Goal: Transaction & Acquisition: Purchase product/service

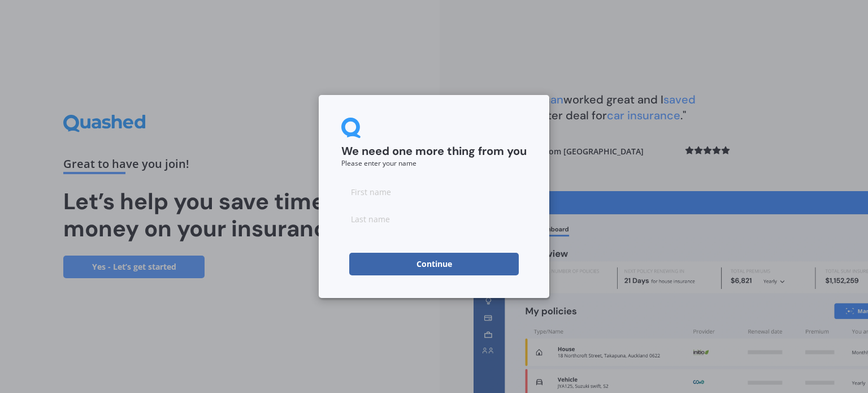
click at [372, 192] on input at bounding box center [433, 191] width 185 height 23
type input "[PERSON_NAME]"
click at [356, 214] on input at bounding box center [433, 218] width 185 height 23
type input "Did-Dell"
click at [432, 266] on button "Continue" at bounding box center [434, 264] width 170 height 23
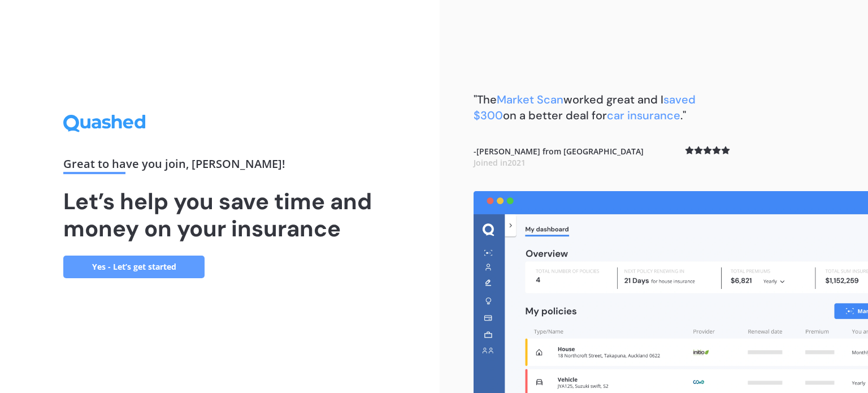
drag, startPoint x: 866, startPoint y: 74, endPoint x: 865, endPoint y: 88, distance: 14.1
click at [865, 88] on div ""The Market Scan worked great and I saved $300 on a better deal for car insuran…" at bounding box center [654, 196] width 428 height 393
click at [145, 264] on link "Yes - Let’s get started" at bounding box center [133, 266] width 141 height 23
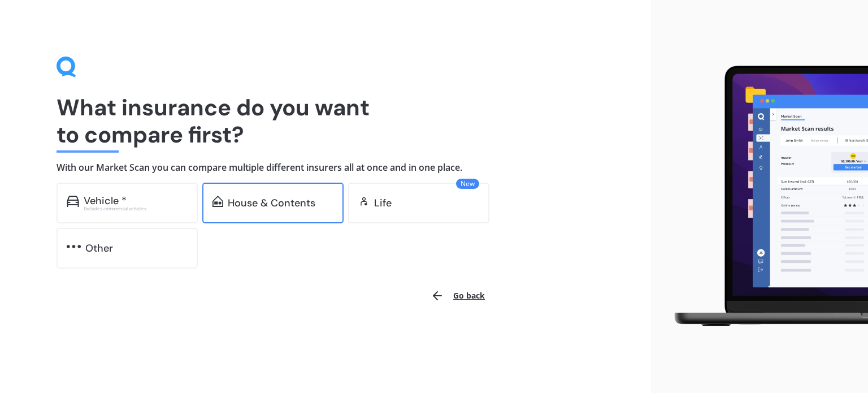
click at [249, 210] on div "House & Contents" at bounding box center [272, 203] width 141 height 41
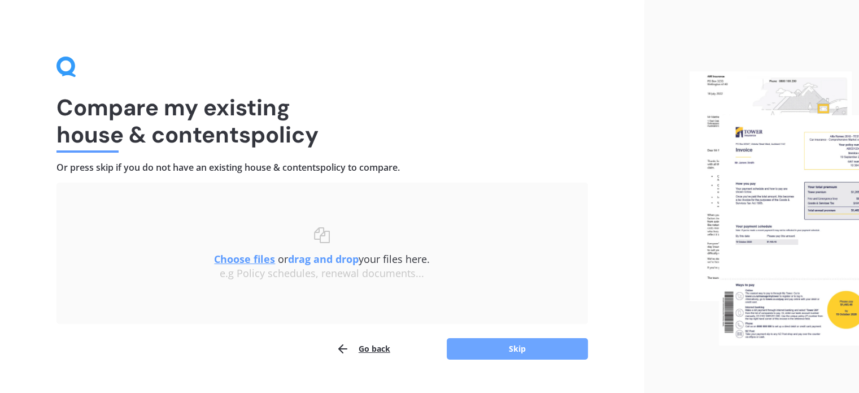
click at [487, 345] on button "Skip" at bounding box center [517, 348] width 141 height 21
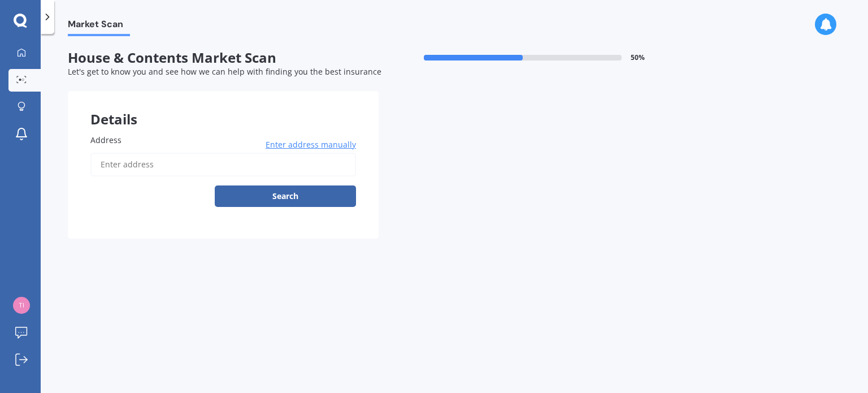
click at [101, 162] on input "Address" at bounding box center [223, 165] width 266 height 24
type input "[STREET_ADDRESS][PERSON_NAME]"
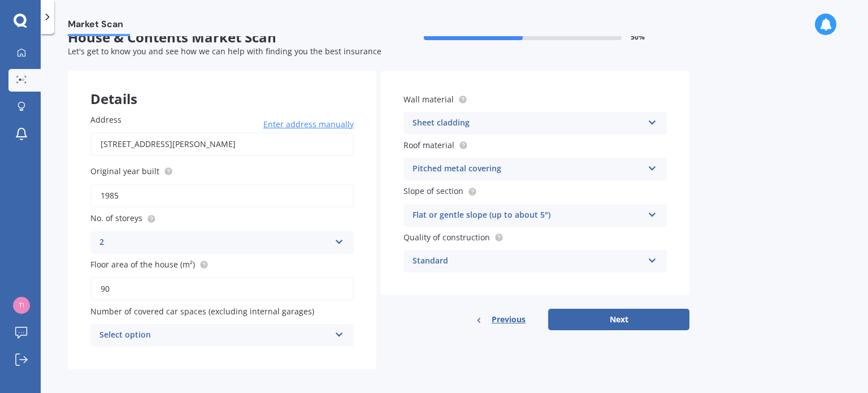
scroll to position [25, 0]
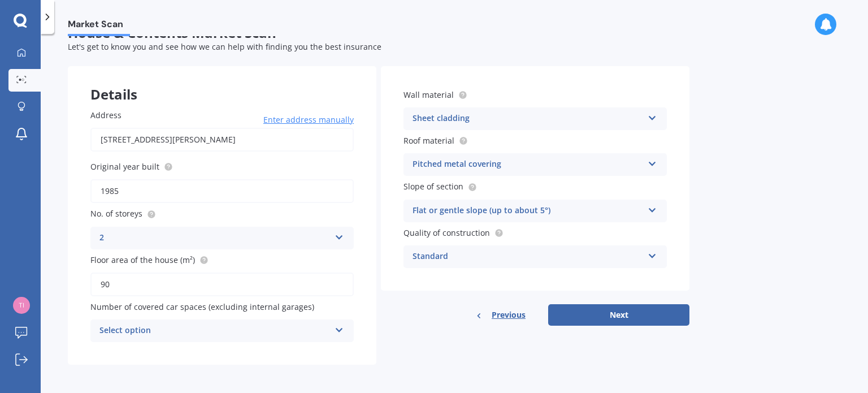
click at [340, 331] on icon at bounding box center [340, 328] width 10 height 8
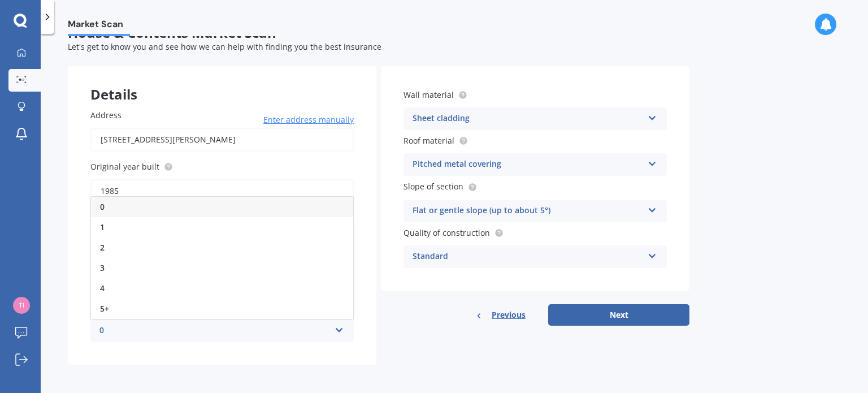
click at [340, 331] on icon at bounding box center [340, 328] width 10 height 8
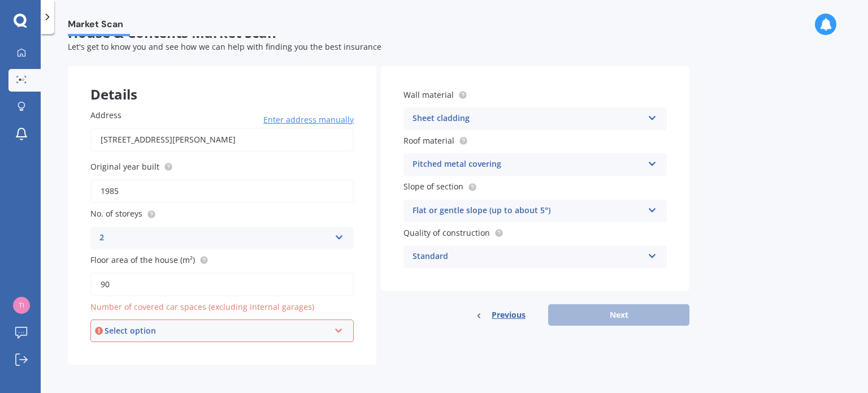
click at [337, 330] on icon at bounding box center [339, 328] width 10 height 8
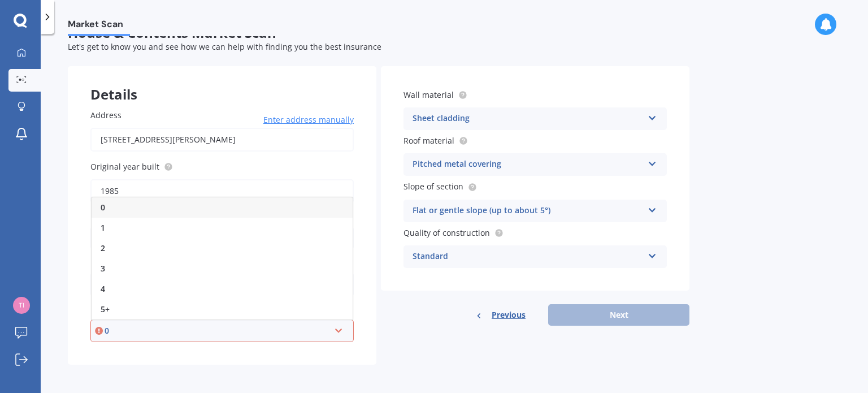
click at [175, 211] on div "0" at bounding box center [222, 207] width 261 height 20
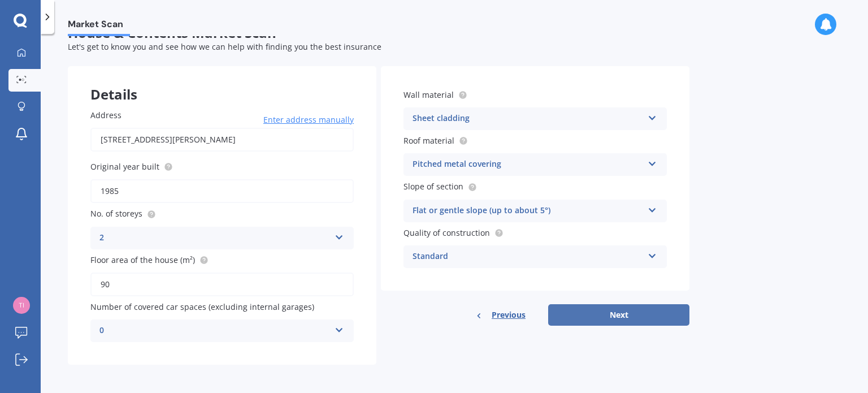
click at [605, 316] on button "Next" at bounding box center [618, 314] width 141 height 21
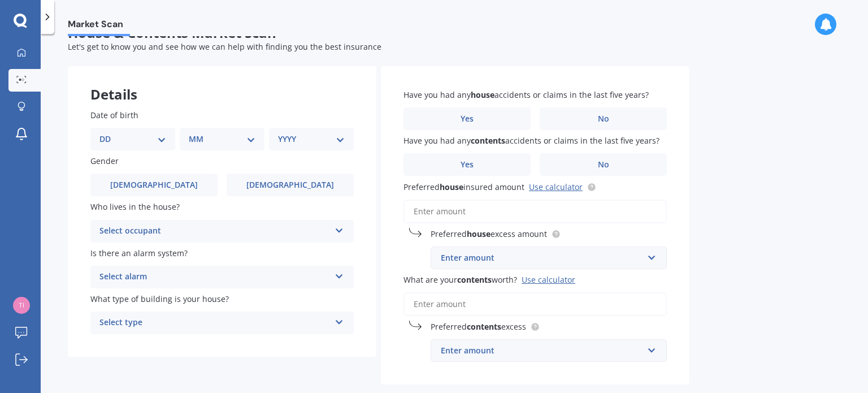
scroll to position [0, 0]
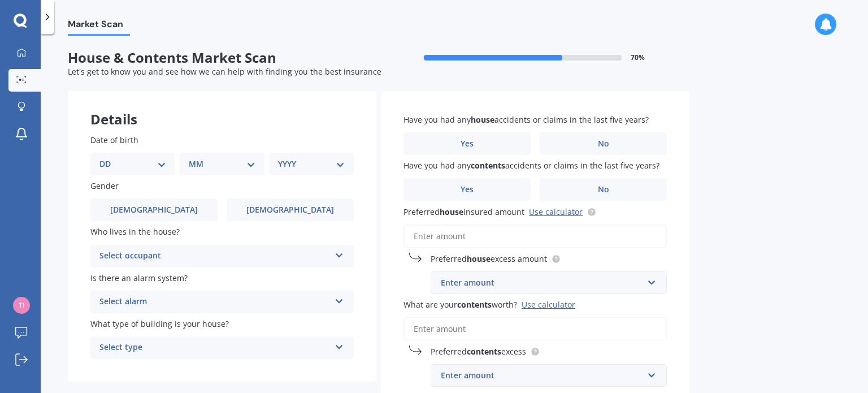
click at [164, 163] on select "DD 01 02 03 04 05 06 07 08 09 10 11 12 13 14 15 16 17 18 19 20 21 22 23 24 25 2…" at bounding box center [132, 164] width 67 height 12
select select "26"
click at [108, 158] on select "DD 01 02 03 04 05 06 07 08 09 10 11 12 13 14 15 16 17 18 19 20 21 22 23 24 25 2…" at bounding box center [132, 164] width 67 height 12
click at [251, 164] on select "MM 01 02 03 04 05 06 07 08 09 10 11 12" at bounding box center [224, 164] width 62 height 12
select select "02"
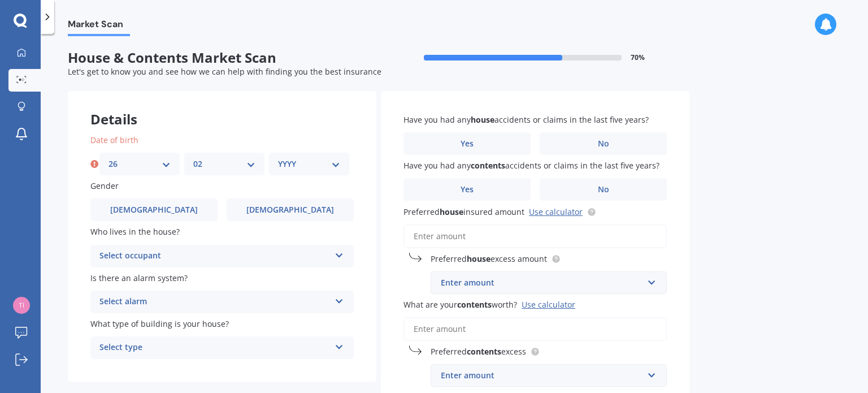
click at [193, 158] on select "MM 01 02 03 04 05 06 07 08 09 10 11 12" at bounding box center [224, 164] width 62 height 12
click at [343, 164] on div "YYYY 2009 2008 2007 2006 2005 2004 2003 2002 2001 2000 1999 1998 1997 1996 1995…" at bounding box center [309, 164] width 80 height 23
click at [335, 163] on select "YYYY 2009 2008 2007 2006 2005 2004 2003 2002 2001 2000 1999 1998 1997 1996 1995…" at bounding box center [309, 164] width 62 height 12
select select "1981"
click at [278, 158] on select "YYYY 2009 2008 2007 2006 2005 2004 2003 2002 2001 2000 1999 1998 1997 1996 1995…" at bounding box center [309, 164] width 62 height 12
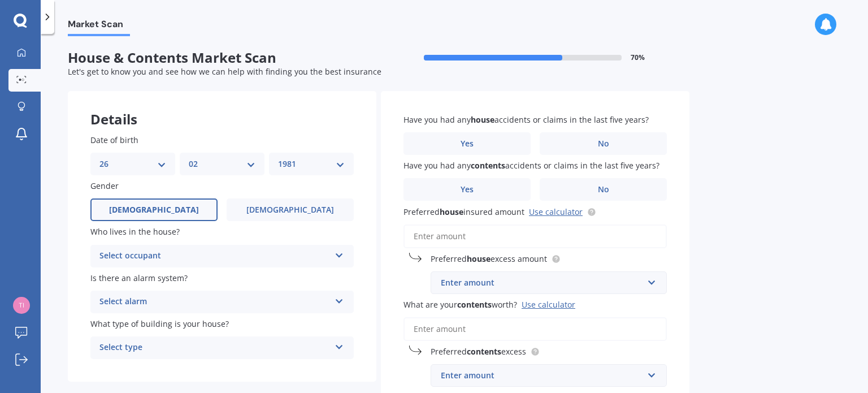
click at [147, 205] on span "[DEMOGRAPHIC_DATA]" at bounding box center [154, 210] width 90 height 10
click at [0, 0] on input "[DEMOGRAPHIC_DATA]" at bounding box center [0, 0] width 0 height 0
click at [340, 257] on icon at bounding box center [340, 253] width 10 height 8
click at [301, 279] on div "Owner" at bounding box center [222, 278] width 262 height 20
click at [336, 302] on icon at bounding box center [340, 299] width 10 height 8
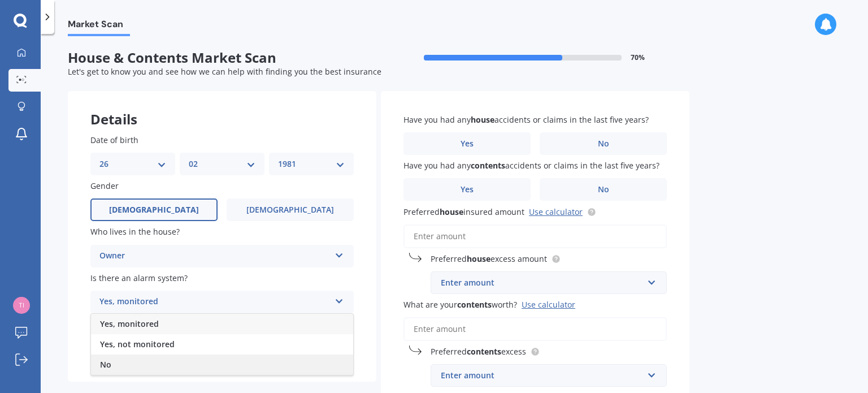
click at [153, 361] on div "No" at bounding box center [222, 364] width 262 height 20
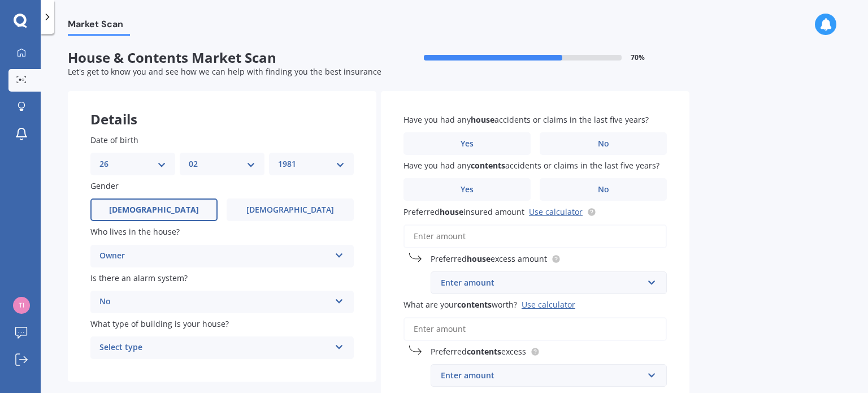
click at [341, 345] on icon at bounding box center [340, 345] width 10 height 8
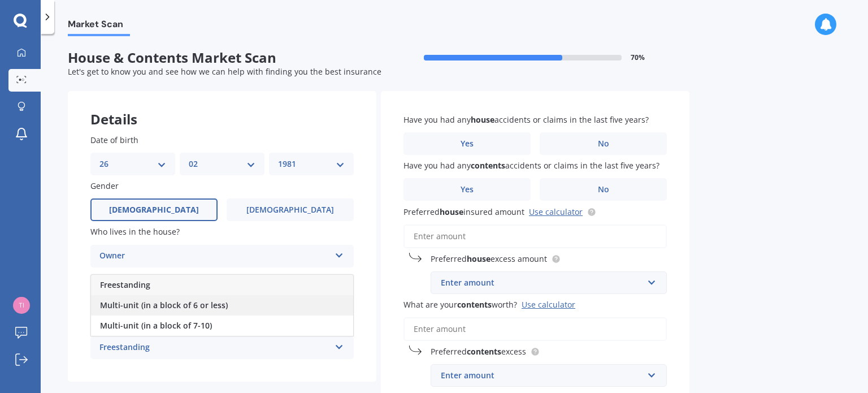
click at [261, 305] on div "Multi-unit (in a block of 6 or less)" at bounding box center [222, 305] width 262 height 20
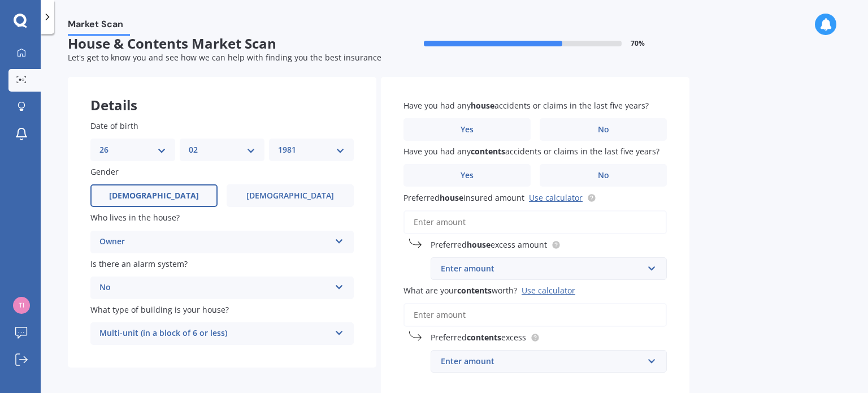
scroll to position [7, 0]
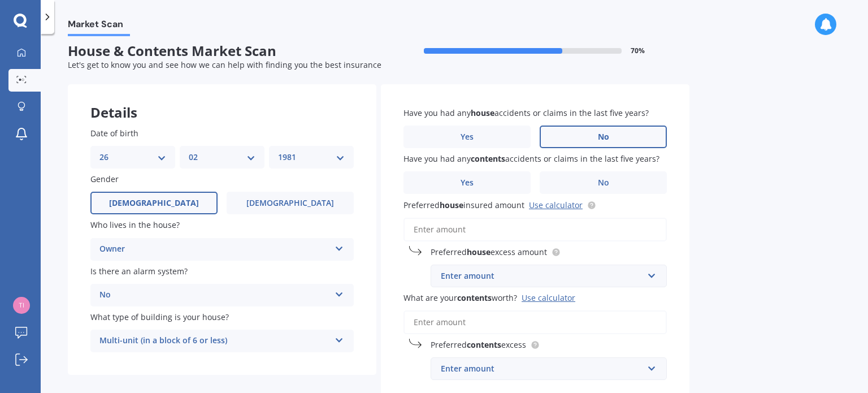
click at [584, 136] on label "No" at bounding box center [603, 136] width 127 height 23
click at [0, 0] on input "No" at bounding box center [0, 0] width 0 height 0
click at [590, 182] on label "No" at bounding box center [603, 182] width 127 height 23
click at [0, 0] on input "No" at bounding box center [0, 0] width 0 height 0
click at [438, 232] on input "Preferred house insured amount Use calculator" at bounding box center [534, 230] width 263 height 24
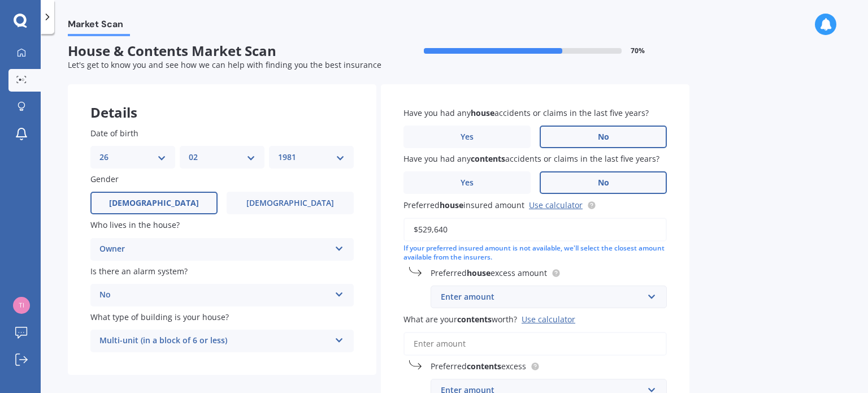
type input "$529,640"
click at [547, 298] on div "Enter amount" at bounding box center [542, 296] width 202 height 12
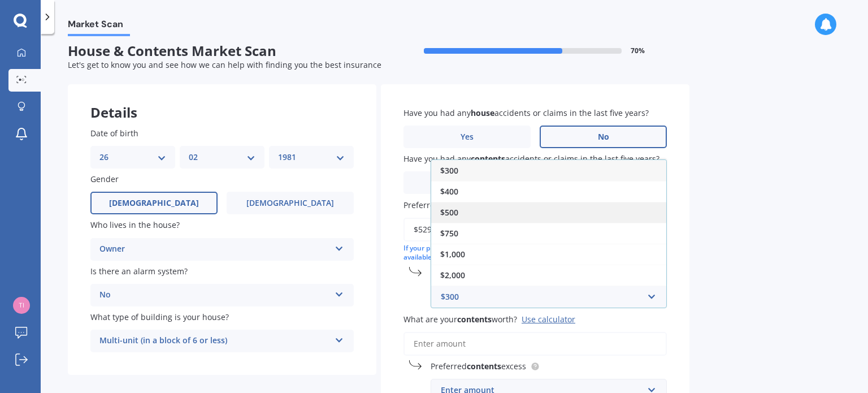
click at [497, 212] on div "$500" at bounding box center [548, 212] width 235 height 21
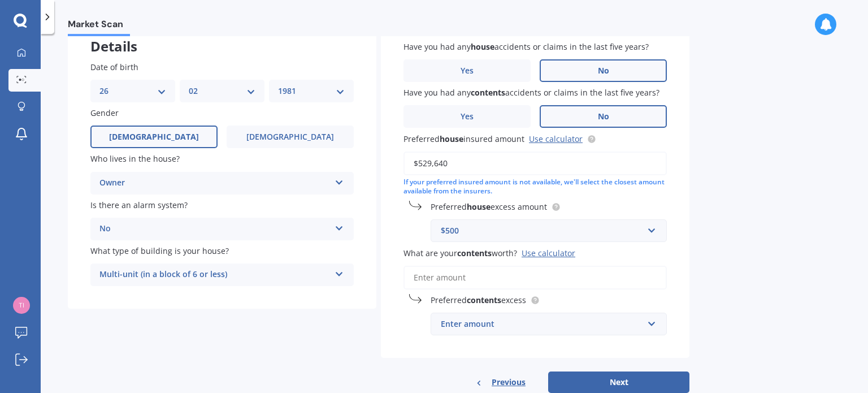
scroll to position [81, 0]
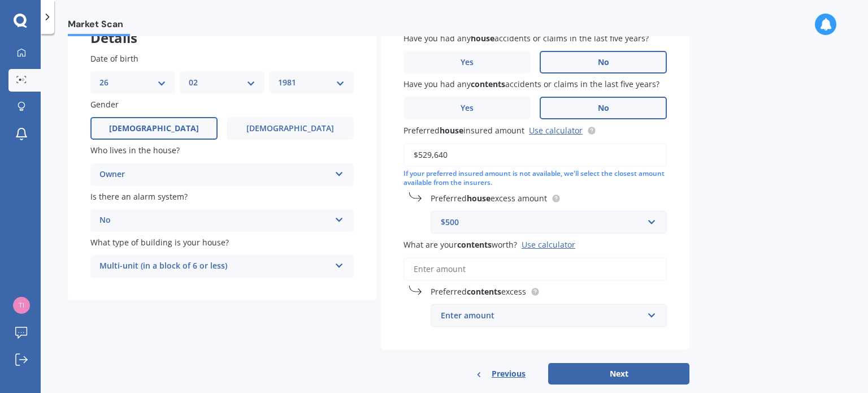
click at [452, 267] on input "What are your contents worth? Use calculator" at bounding box center [534, 269] width 263 height 24
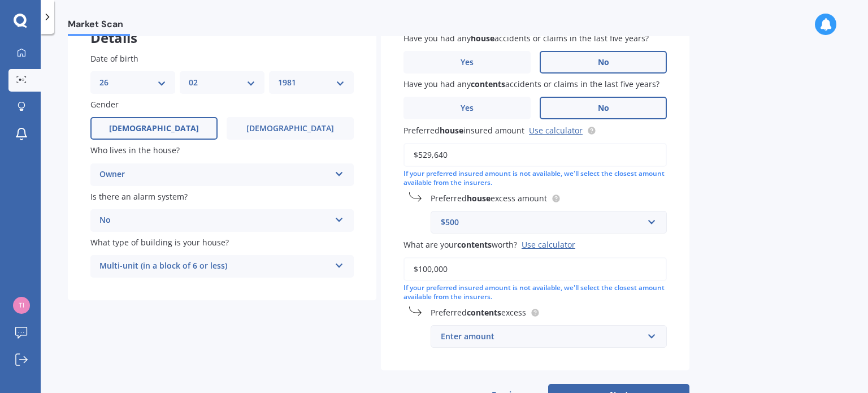
type input "$100,000"
click at [532, 336] on div "Enter amount" at bounding box center [542, 336] width 202 height 12
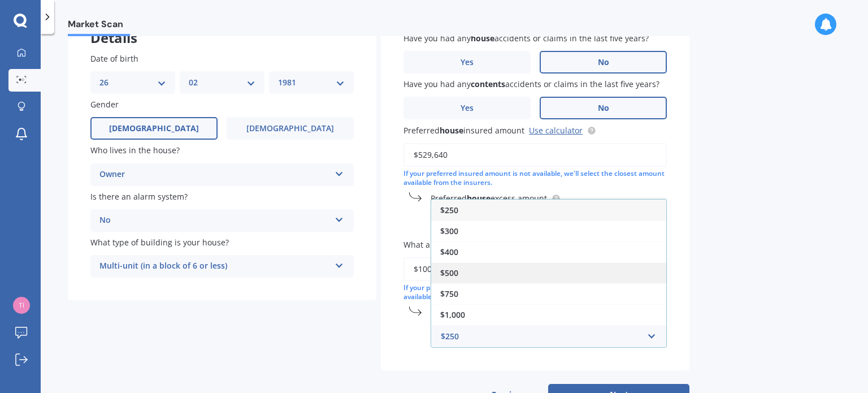
click at [488, 272] on div "$500" at bounding box center [548, 272] width 235 height 21
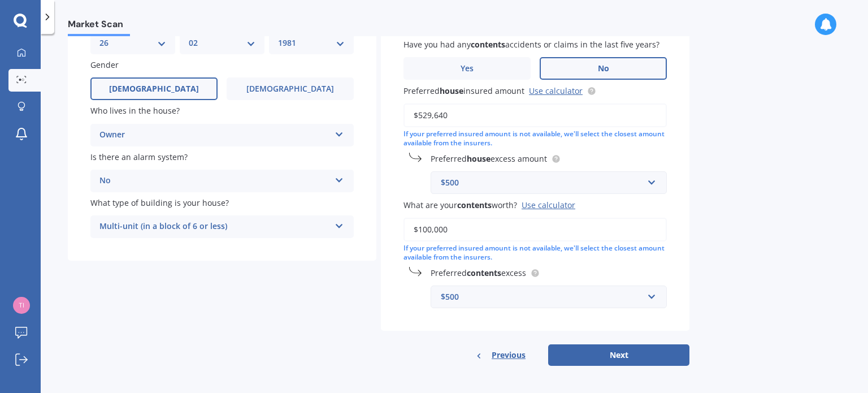
scroll to position [123, 0]
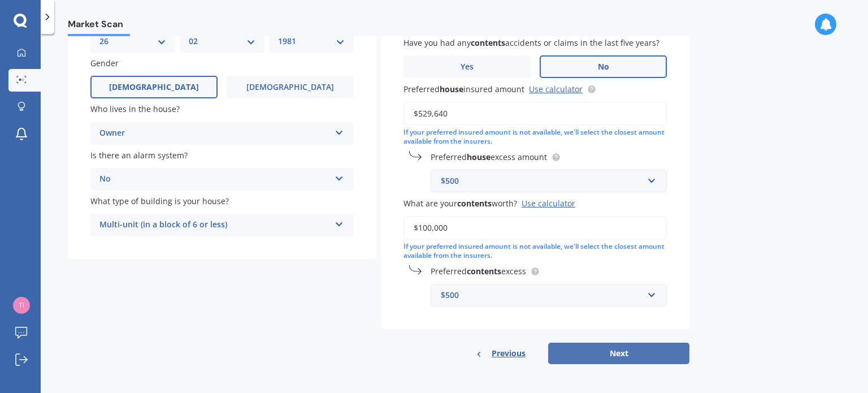
click at [642, 350] on button "Next" at bounding box center [618, 352] width 141 height 21
select select "26"
select select "02"
select select "1981"
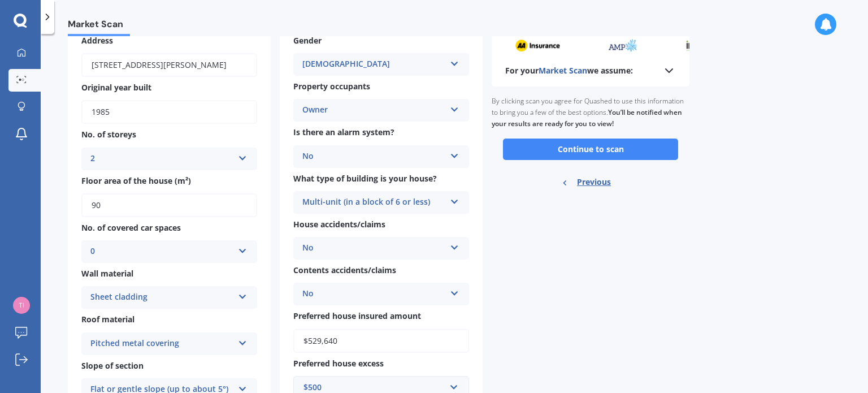
scroll to position [0, 0]
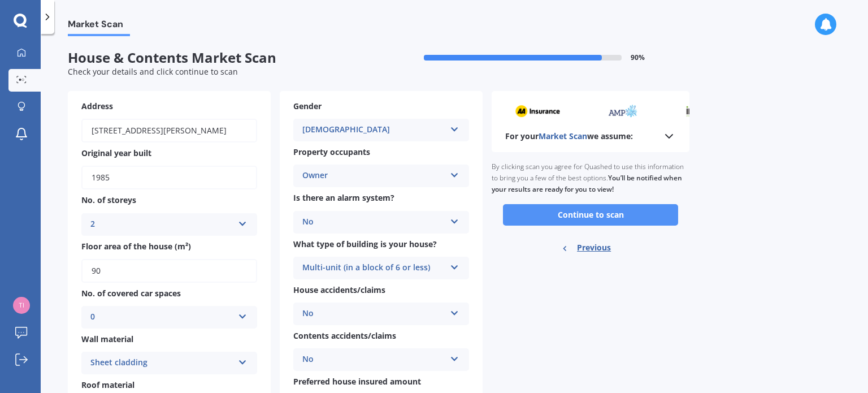
click at [562, 209] on button "Continue to scan" at bounding box center [590, 214] width 175 height 21
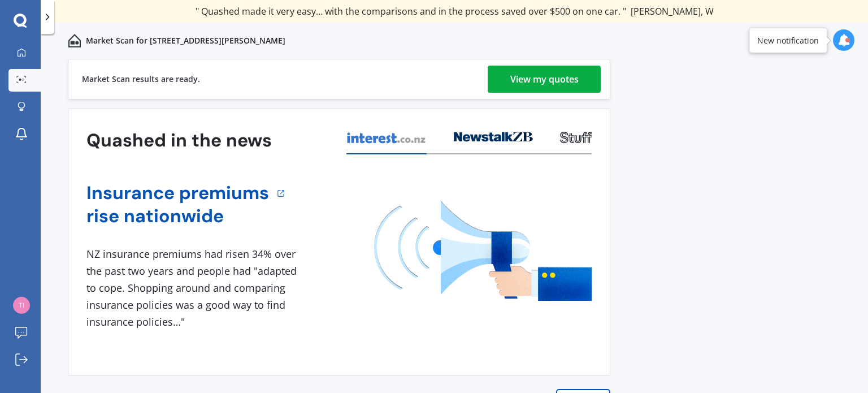
click at [523, 71] on div "View my quotes" at bounding box center [544, 79] width 68 height 27
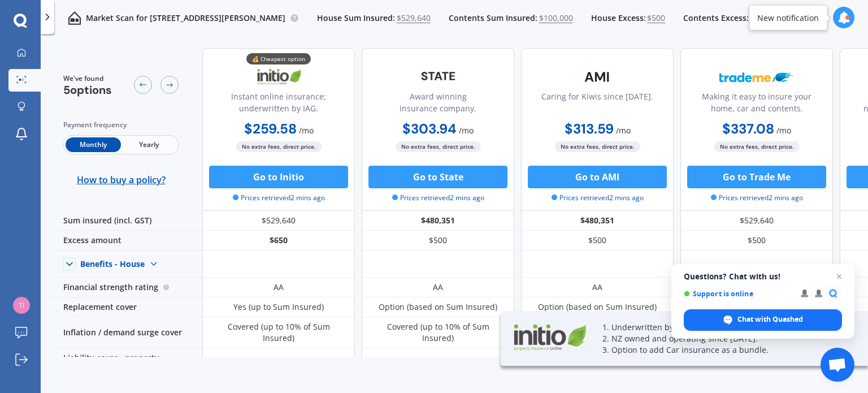
click at [158, 142] on span "Yearly" at bounding box center [148, 144] width 55 height 15
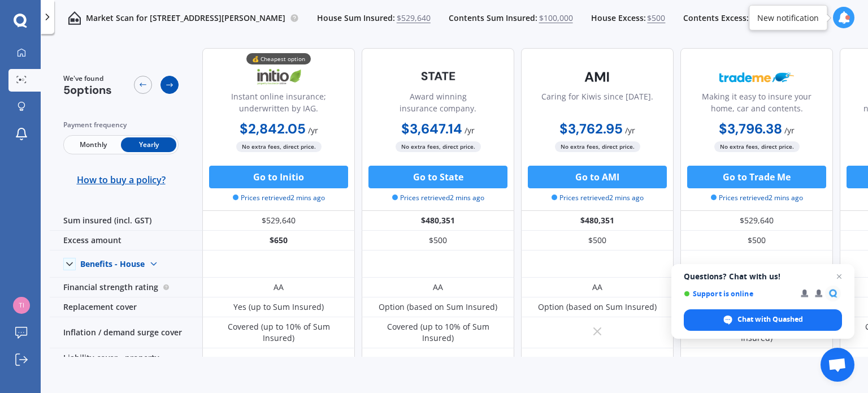
click at [172, 88] on icon at bounding box center [169, 84] width 9 height 9
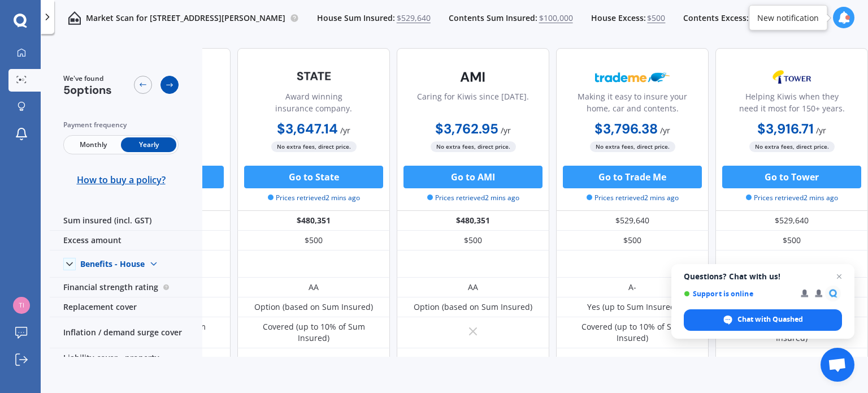
scroll to position [0, 129]
click at [140, 85] on icon at bounding box center [143, 85] width 7 height 4
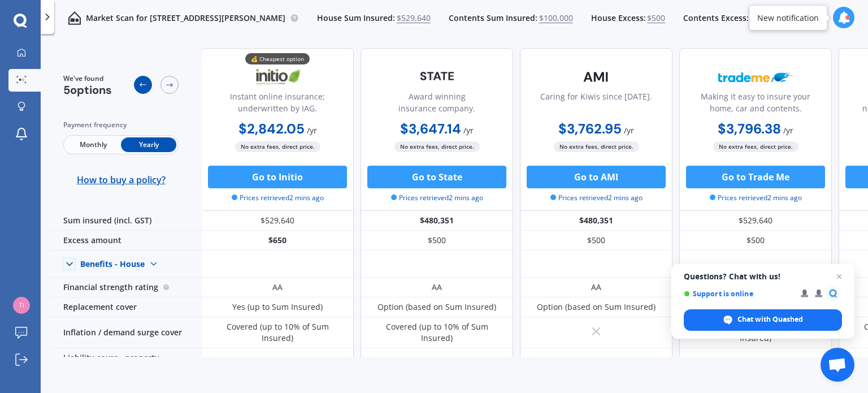
scroll to position [0, 0]
